Goal: Information Seeking & Learning: Check status

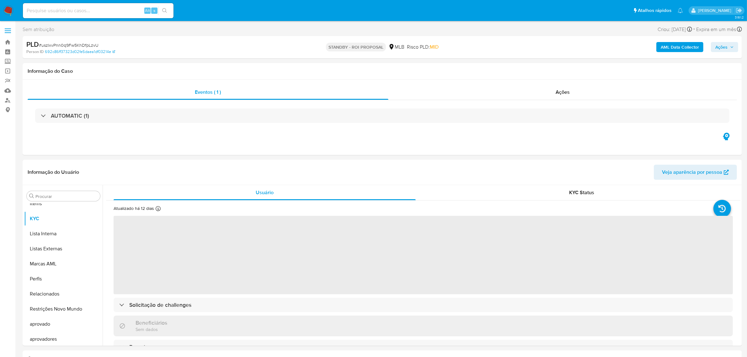
scroll to position [325, 0]
select select "10"
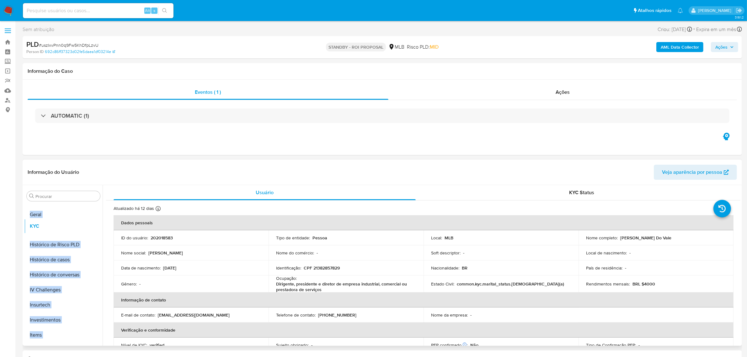
scroll to position [0, 0]
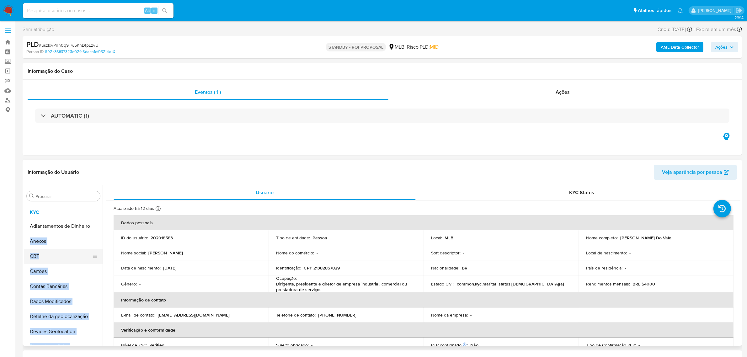
drag, startPoint x: 93, startPoint y: 335, endPoint x: 74, endPoint y: 251, distance: 86.8
click at [94, 213] on ul "Adiantamentos de Dinheiro Anexos CBT Cartões Contas Bancárias Dados Modificados…" at bounding box center [63, 273] width 78 height 141
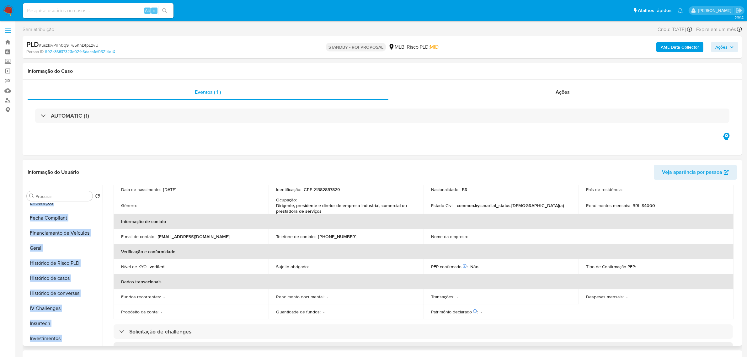
scroll to position [196, 0]
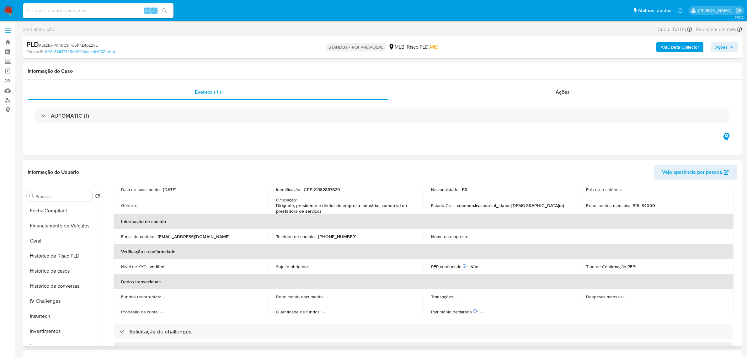
click at [134, 242] on td "E-mail de contato : [EMAIL_ADDRESS][DOMAIN_NAME]" at bounding box center [190, 236] width 155 height 15
click at [90, 239] on ul "KYC Adiantamentos de Dinheiro Anexos CBT Cartões Contas Bancárias Dados Modific…" at bounding box center [63, 273] width 78 height 141
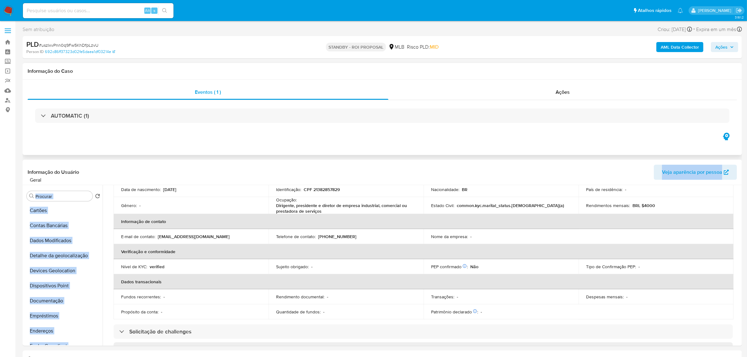
scroll to position [0, 0]
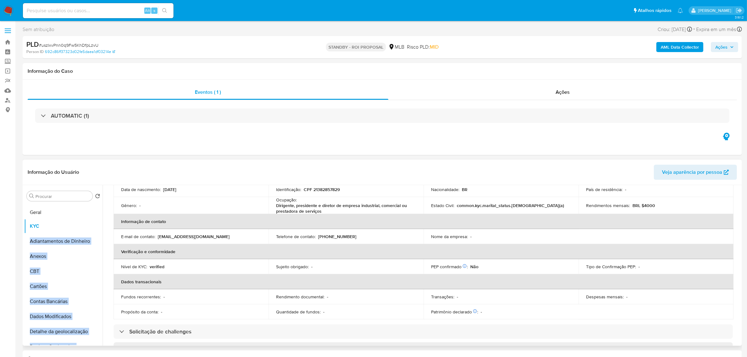
drag, startPoint x: 92, startPoint y: 240, endPoint x: 74, endPoint y: 212, distance: 34.1
click at [74, 212] on ul "KYC Adiantamentos de Dinheiro Anexos CBT Cartões Contas Bancárias Dados Modific…" at bounding box center [63, 273] width 78 height 141
click at [96, 256] on button "Anexos" at bounding box center [60, 256] width 73 height 15
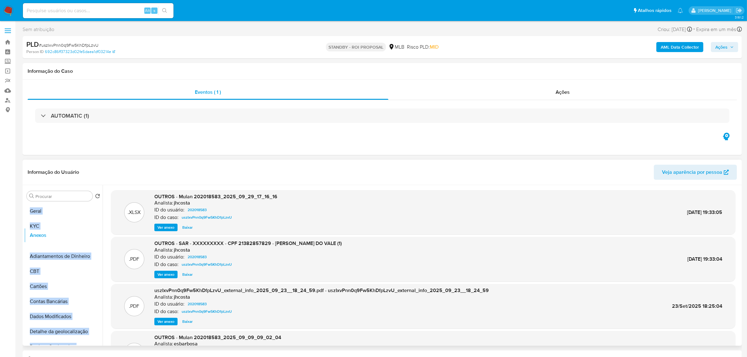
click at [91, 235] on ul "Geral KYC Adiantamentos de Dinheiro Anexos CBT Cartões Contas Bancárias Dados M…" at bounding box center [63, 273] width 78 height 141
click at [88, 256] on ul "Geral KYC Anexos Adiantamentos de Dinheiro CBT Cartões Contas Bancárias Dados M…" at bounding box center [63, 273] width 78 height 141
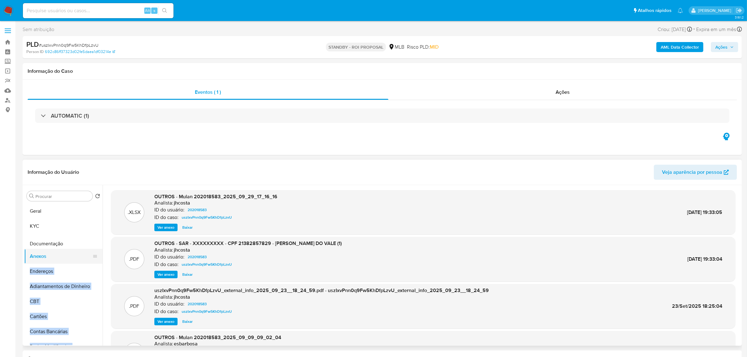
drag, startPoint x: 93, startPoint y: 273, endPoint x: 88, endPoint y: 242, distance: 31.0
click at [88, 242] on ul "Geral KYC Anexos Endereços Adiantamentos de Dinheiro CBT Cartões Contas Bancári…" at bounding box center [63, 273] width 78 height 141
click at [112, 264] on div ".PDF OUTROS - SAR - XXXXXXXXX - CPF 21382857829 - [PERSON_NAME] DO VALE (1) Ana…" at bounding box center [423, 259] width 624 height 45
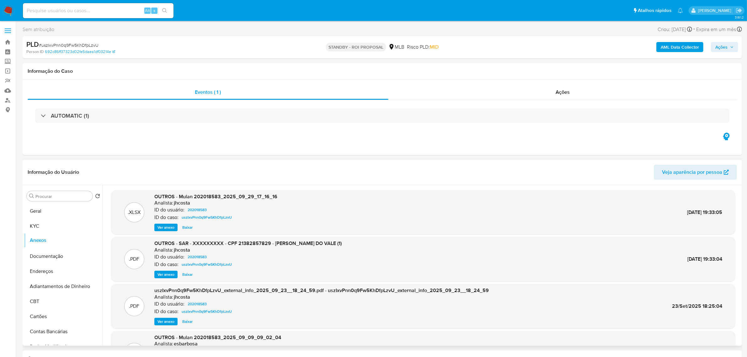
drag, startPoint x: 93, startPoint y: 257, endPoint x: 91, endPoint y: 240, distance: 16.7
click at [91, 240] on ul "Geral KYC Documentação Anexos Endereços Adiantamentos de Dinheiro CBT Cartões C…" at bounding box center [63, 273] width 78 height 141
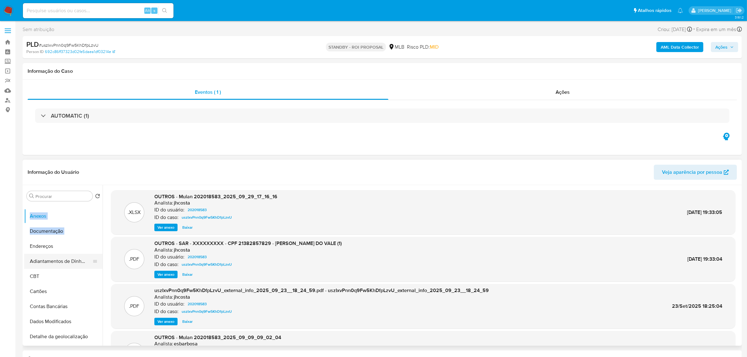
scroll to position [39, 0]
